Goal: Navigation & Orientation: Find specific page/section

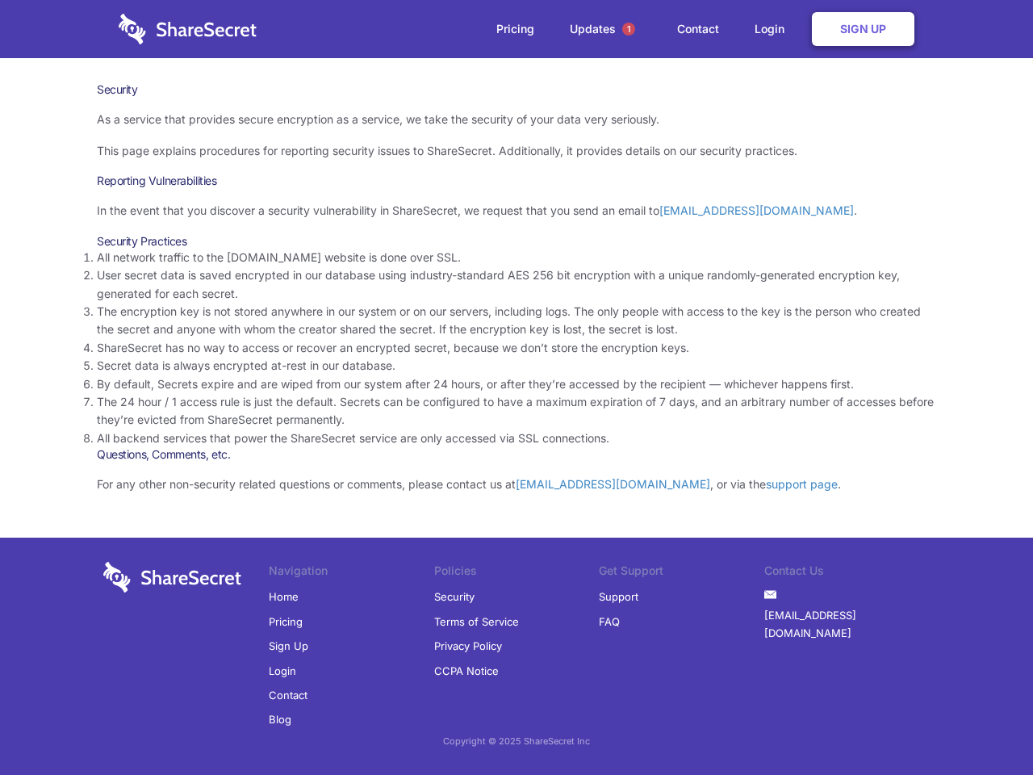
click at [517, 388] on li "By default, Secrets expire and are wiped from our system after 24 hours, or aft…" at bounding box center [517, 384] width 840 height 18
click at [629, 29] on span "1" at bounding box center [628, 29] width 13 height 13
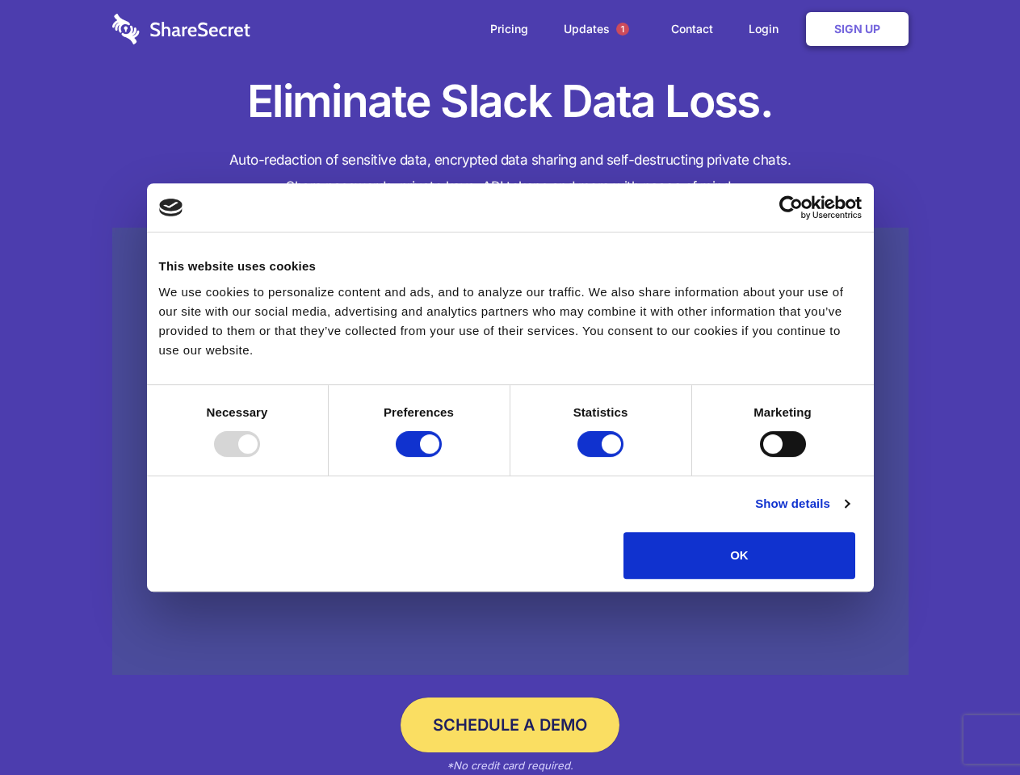
click at [260, 457] on div at bounding box center [237, 444] width 46 height 26
click at [442, 457] on input "Preferences" at bounding box center [419, 444] width 46 height 26
checkbox input "false"
click at [602, 457] on input "Statistics" at bounding box center [600, 444] width 46 height 26
checkbox input "false"
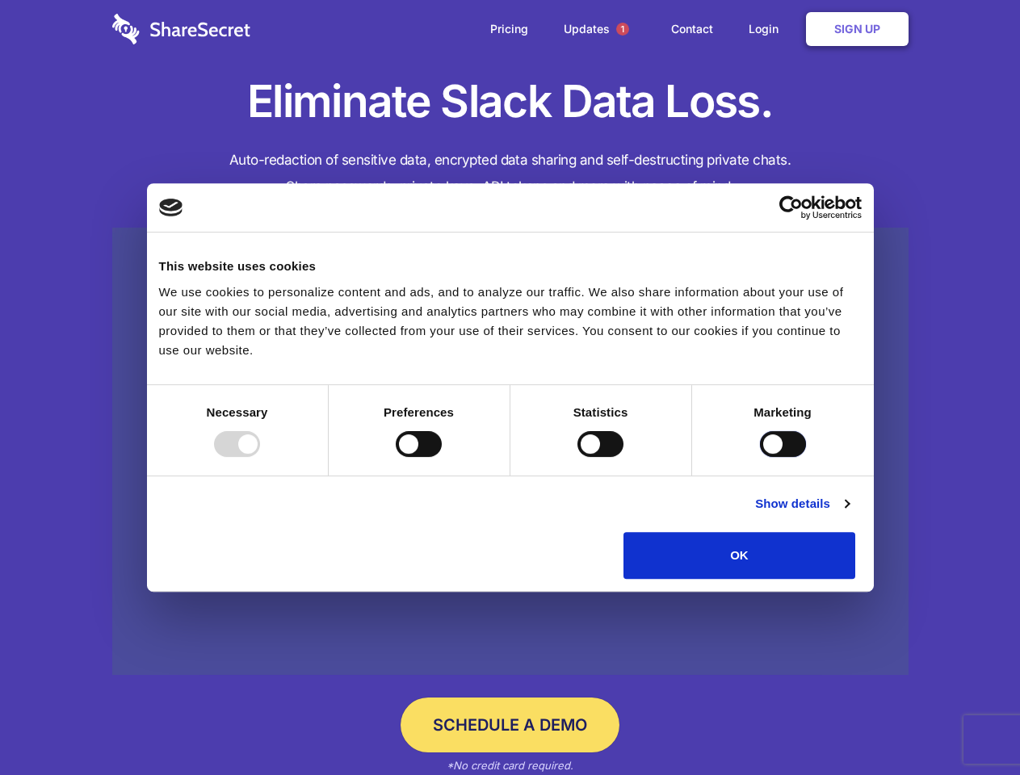
click at [760, 457] on input "Marketing" at bounding box center [783, 444] width 46 height 26
checkbox input "true"
click at [849, 513] on link "Show details" at bounding box center [802, 503] width 94 height 19
click at [0, 0] on li "Necessary 7 Necessary cookies help make a website usable by enabling basic func…" at bounding box center [0, 0] width 0 height 0
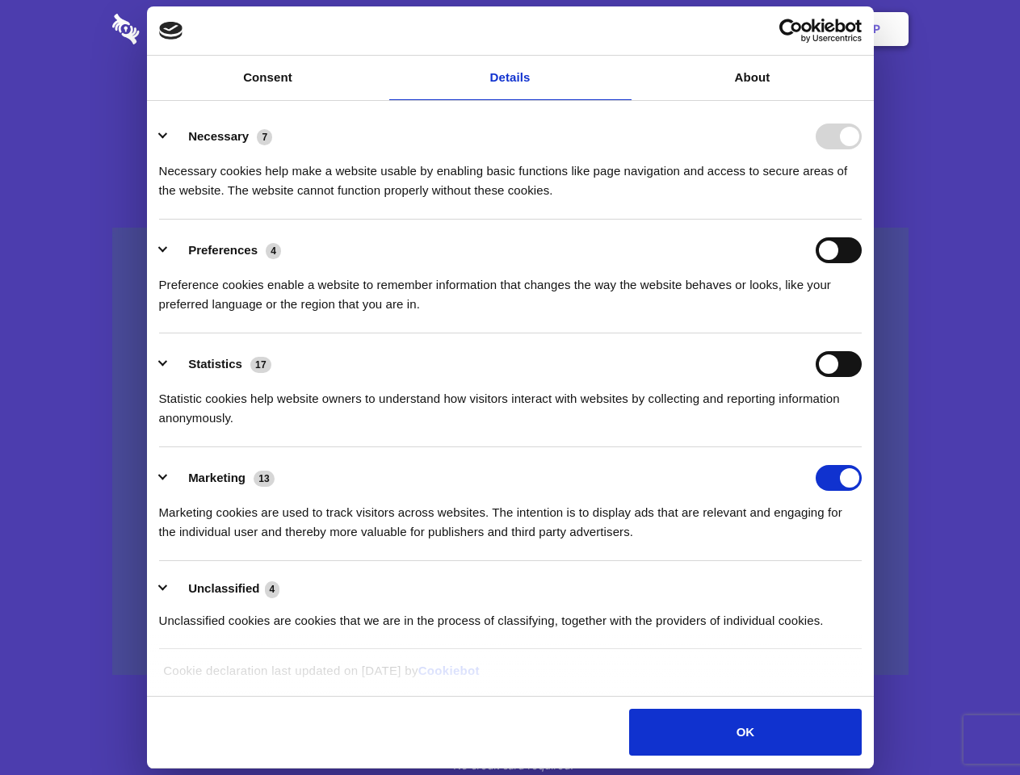
click at [622, 29] on span "1" at bounding box center [622, 29] width 13 height 13
